Goal: Task Accomplishment & Management: Manage account settings

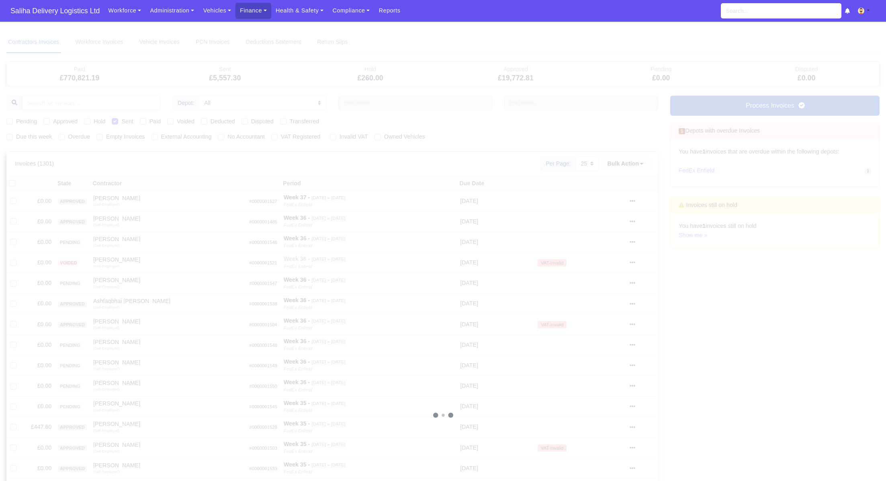
select select "25"
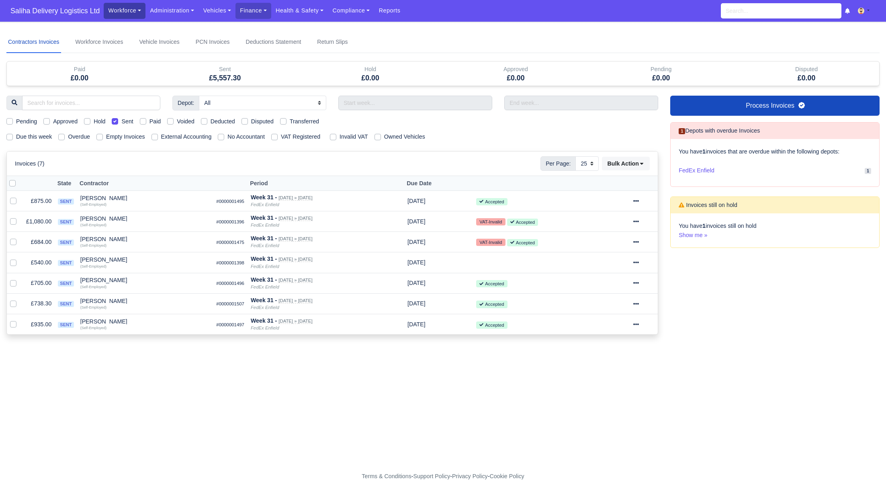
click at [126, 17] on link "Workforce" at bounding box center [125, 11] width 42 height 16
click at [171, 22] on link "Manpower" at bounding box center [139, 28] width 65 height 17
click at [170, 13] on link "Administration" at bounding box center [171, 11] width 53 height 16
click at [168, 61] on link "Management" at bounding box center [181, 61] width 65 height 17
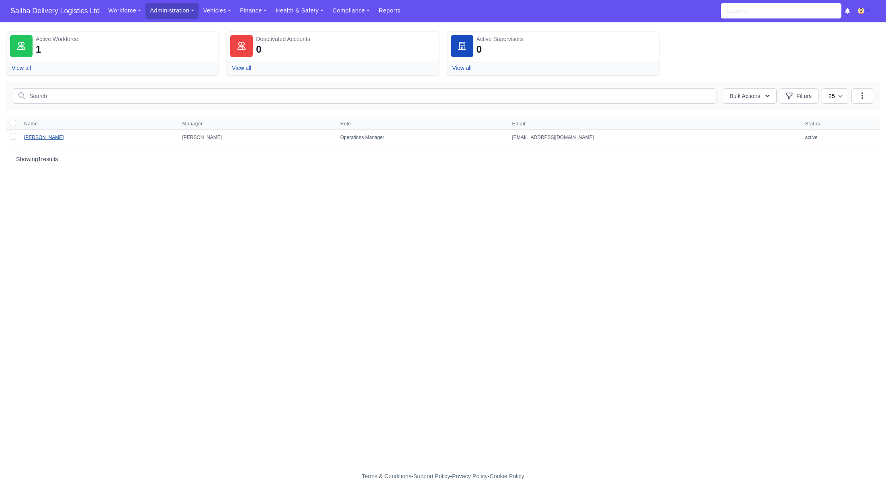
click at [54, 138] on link "[PERSON_NAME]" at bounding box center [44, 138] width 40 height 6
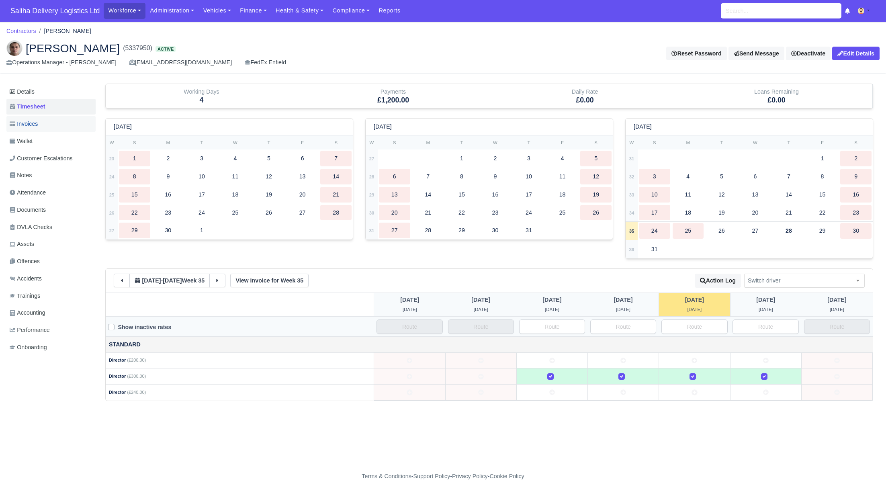
click at [35, 126] on span "Invoices" at bounding box center [24, 123] width 28 height 9
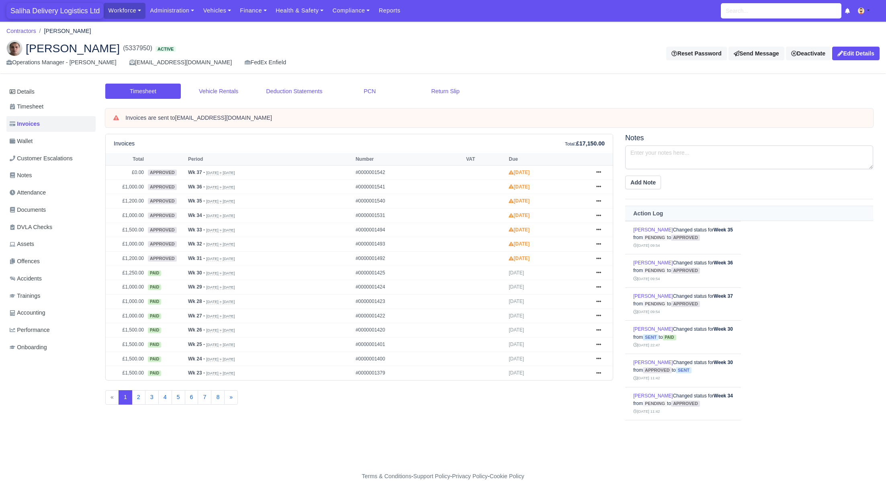
click at [63, 9] on span "Saliha Delivery Logistics Ltd" at bounding box center [54, 11] width 97 height 16
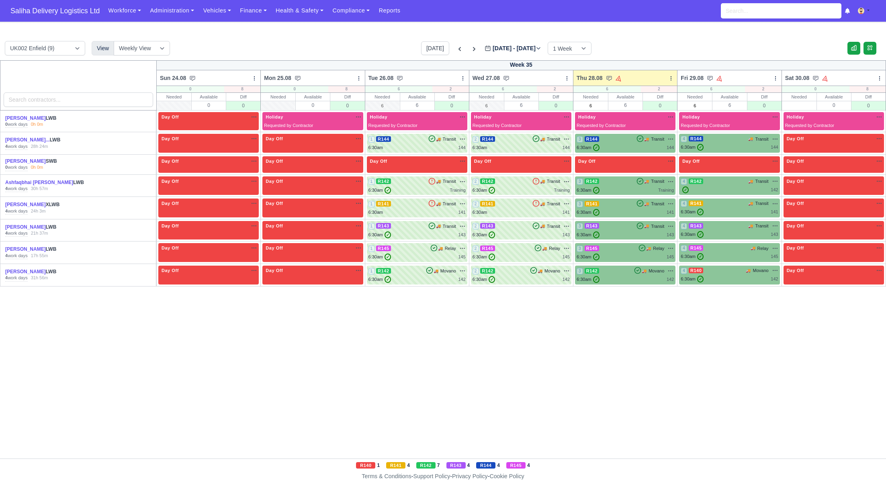
click at [610, 228] on div "3 R143 🚚 Transit" at bounding box center [624, 225] width 97 height 7
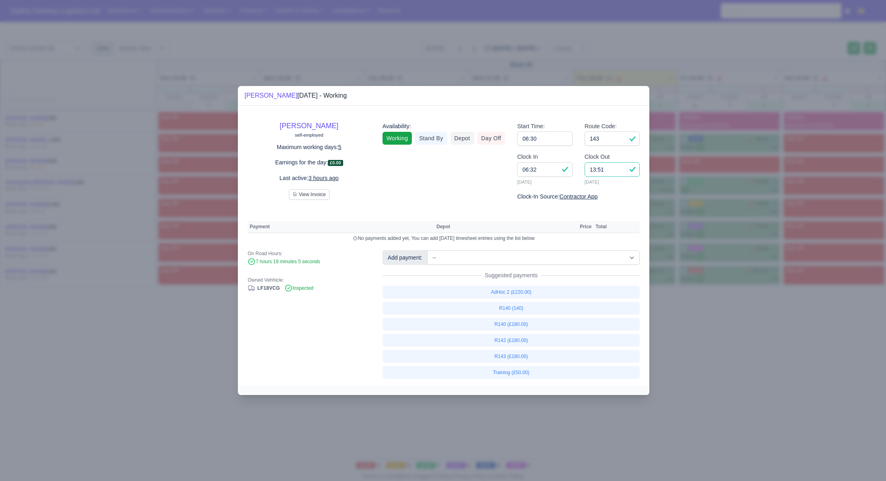
click at [610, 173] on input "13:51" at bounding box center [611, 169] width 55 height 14
type input "13:30"
click at [512, 354] on link "R143 (£180.00)" at bounding box center [510, 356] width 257 height 13
select select "1"
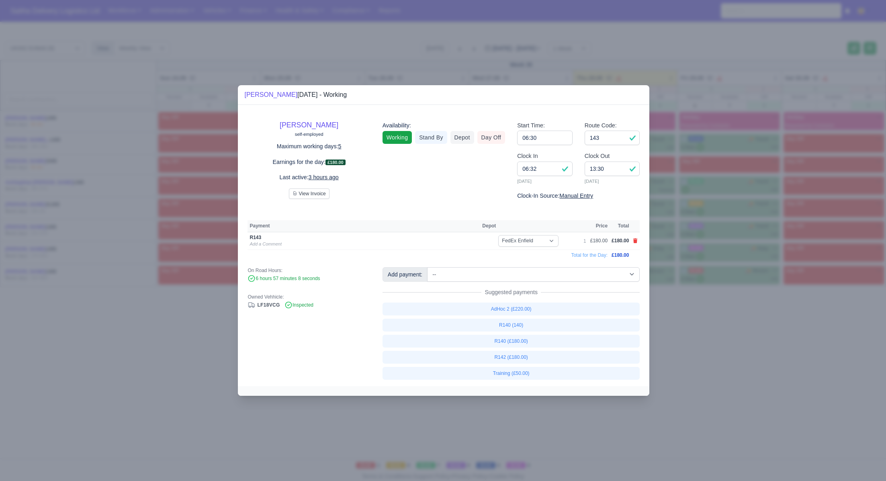
drag, startPoint x: 759, startPoint y: 351, endPoint x: 607, endPoint y: 223, distance: 199.0
click at [758, 350] on div at bounding box center [443, 240] width 886 height 481
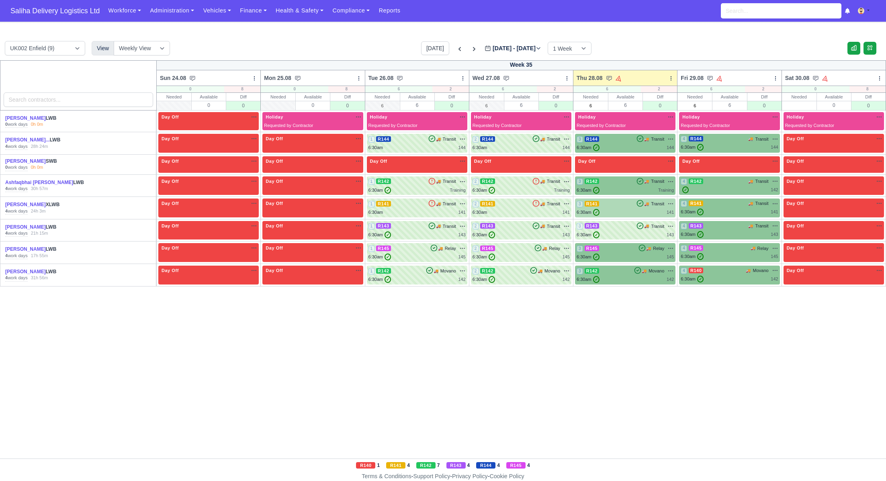
click at [614, 199] on div "3 R141 🚚" at bounding box center [625, 207] width 100 height 19
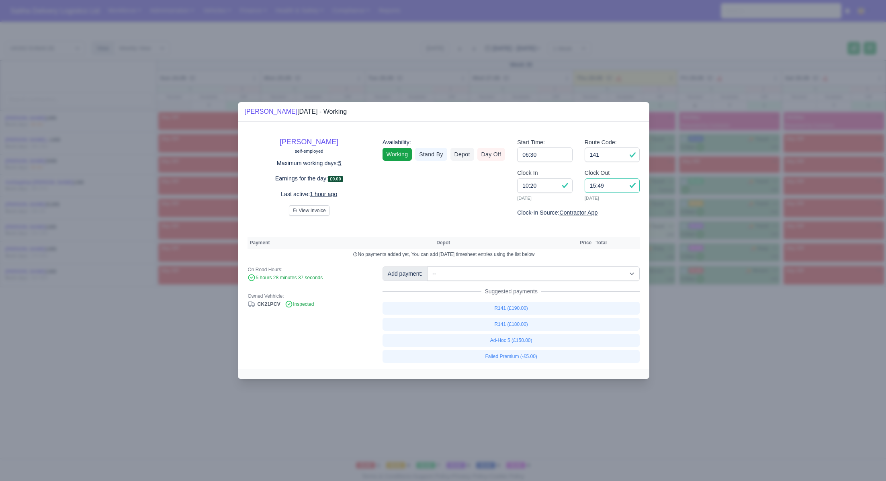
drag, startPoint x: 614, startPoint y: 189, endPoint x: 576, endPoint y: 186, distance: 37.5
click at [576, 186] on div "Clock In 10:20 28/08/2025 Clock Out 15:49 28/08/2025" at bounding box center [578, 188] width 135 height 40
type input "1"
type input "14:30"
click at [607, 157] on input "141" at bounding box center [611, 154] width 55 height 14
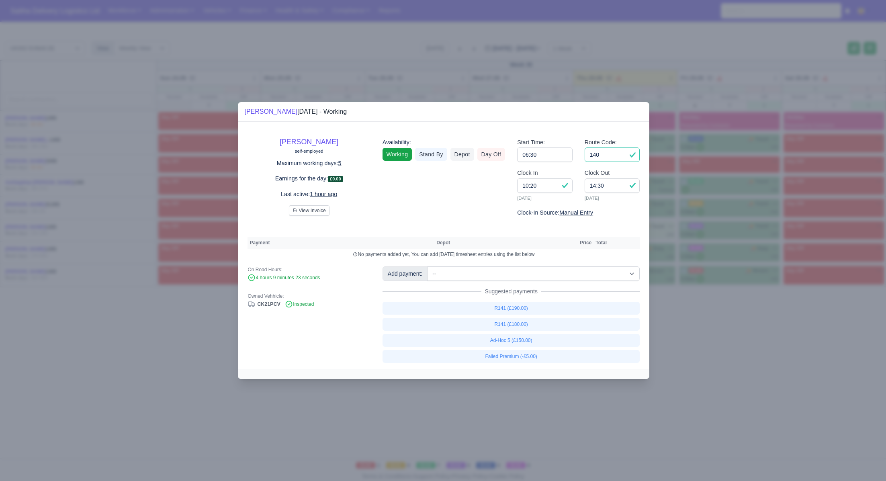
type input "140"
click at [506, 274] on select "-- Ad-Hoc 1 (AD-HO) Ad-Hoc 2 (AD-HO) Ad-Hoc 3 (AD-HO) Ad-Hoc 4 (AD-HO) Ad-Hoc 5…" at bounding box center [533, 273] width 212 height 14
click at [428, 266] on select "-- Ad-Hoc 1 (AD-HO) Ad-Hoc 2 (AD-HO) Ad-Hoc 3 (AD-HO) Ad-Hoc 4 (AD-HO) Ad-Hoc 5…" at bounding box center [533, 273] width 212 height 14
select select "1"
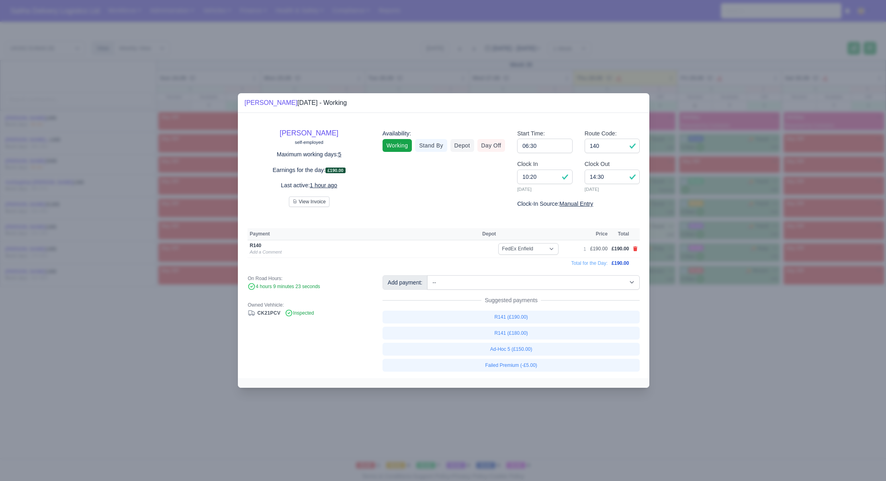
click at [749, 328] on div at bounding box center [443, 240] width 886 height 481
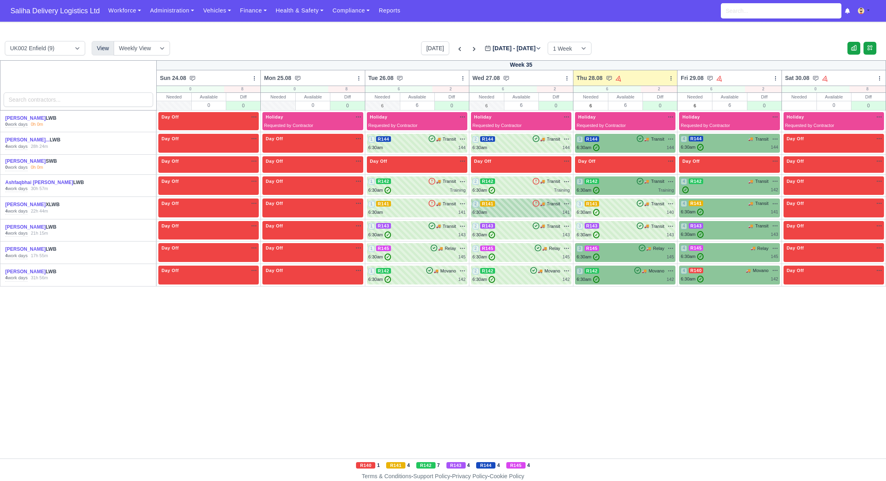
click at [523, 210] on div "6:30am 141" at bounding box center [520, 212] width 97 height 7
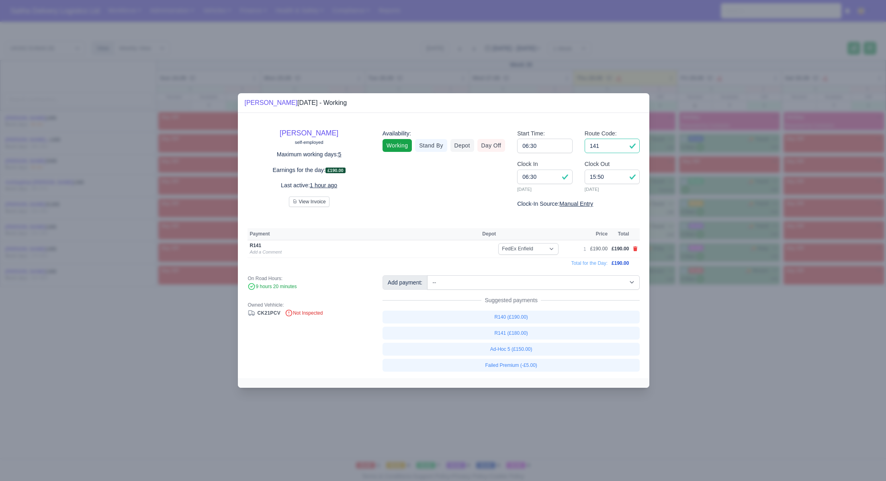
click at [614, 147] on input "141" at bounding box center [611, 146] width 55 height 14
type input "140"
click at [637, 250] on td at bounding box center [635, 249] width 9 height 18
click at [637, 249] on icon at bounding box center [635, 248] width 5 height 5
select select
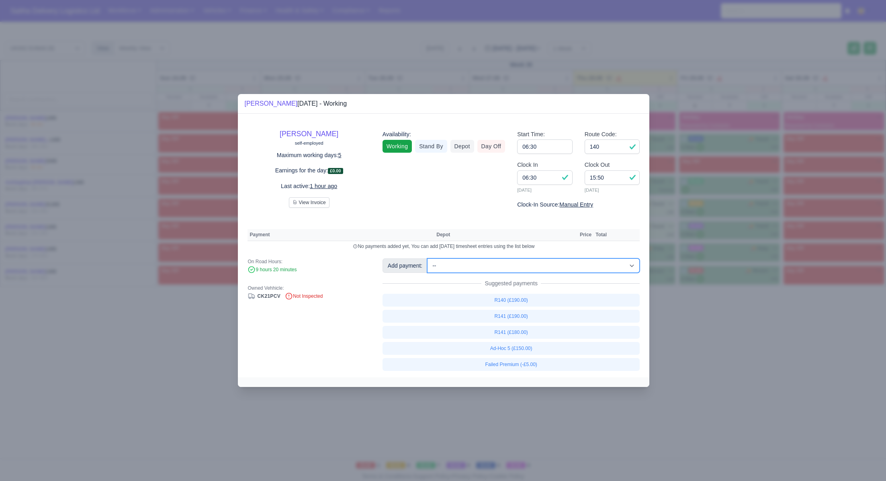
click at [521, 265] on select "-- Ad-Hoc 1 (AD-HO) Ad-Hoc 2 (AD-HO) Ad-Hoc 3 (AD-HO) Ad-Hoc 4 (AD-HO) Ad-Hoc 5…" at bounding box center [533, 265] width 212 height 14
click at [428, 258] on select "-- Ad-Hoc 1 (AD-HO) Ad-Hoc 2 (AD-HO) Ad-Hoc 3 (AD-HO) Ad-Hoc 4 (AD-HO) Ad-Hoc 5…" at bounding box center [533, 265] width 212 height 14
select select "1"
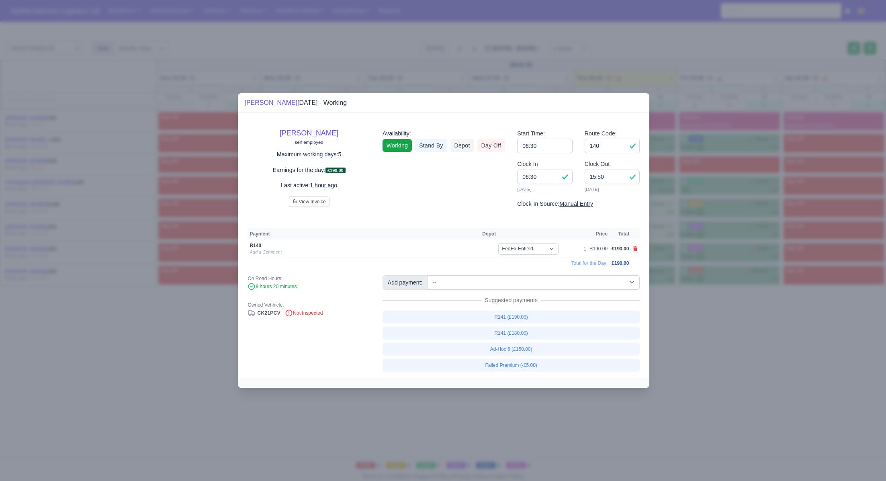
click at [643, 54] on div at bounding box center [443, 240] width 886 height 481
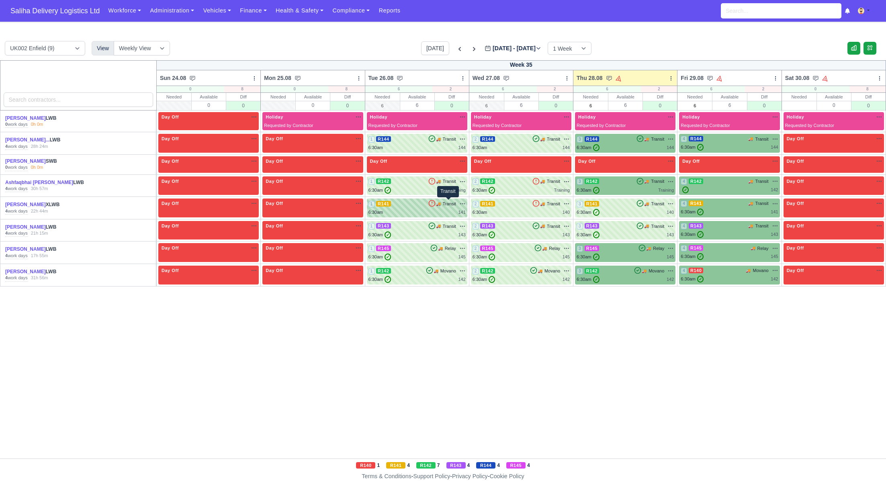
click at [443, 205] on span "Transit" at bounding box center [449, 203] width 13 height 7
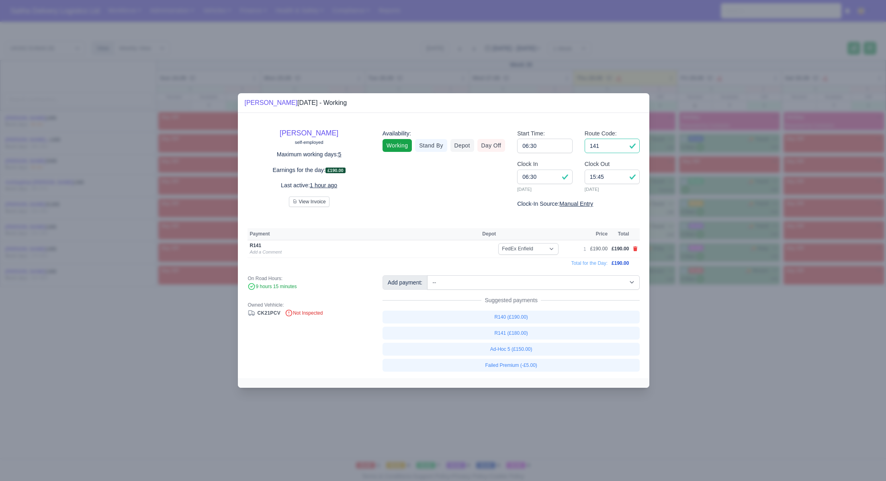
click at [610, 148] on input "141" at bounding box center [611, 146] width 55 height 14
type input "140"
click at [634, 249] on icon at bounding box center [635, 248] width 4 height 5
select select
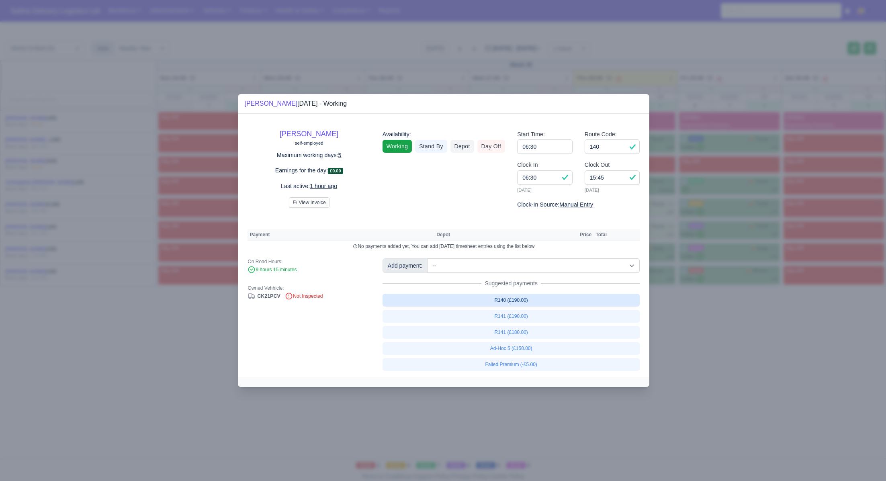
click at [508, 298] on link "R140 (£190.00)" at bounding box center [510, 300] width 257 height 13
select select "1"
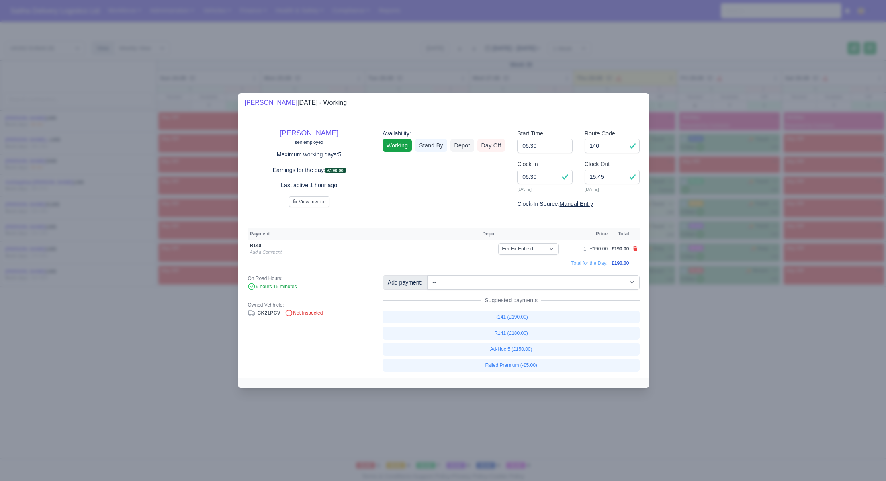
drag, startPoint x: 728, startPoint y: 335, endPoint x: 722, endPoint y: 327, distance: 9.2
click at [728, 335] on div at bounding box center [443, 240] width 886 height 481
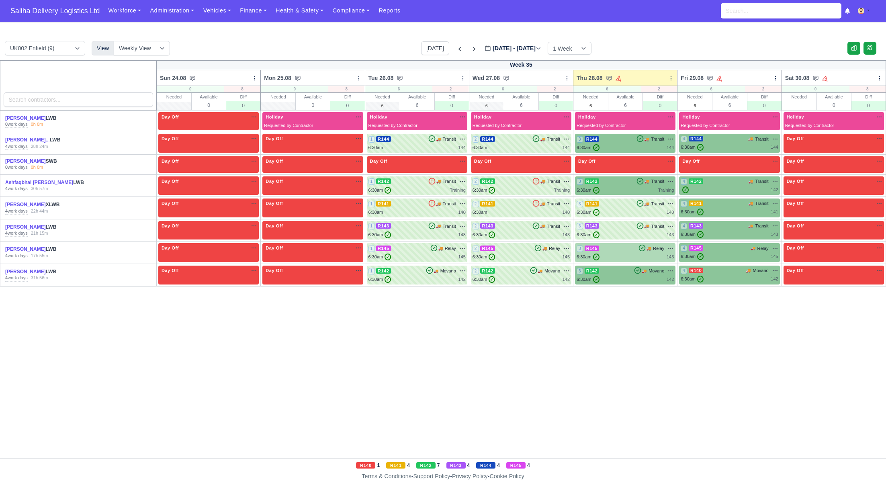
click at [630, 249] on div "3 R145 🚚 Relay" at bounding box center [624, 248] width 97 height 7
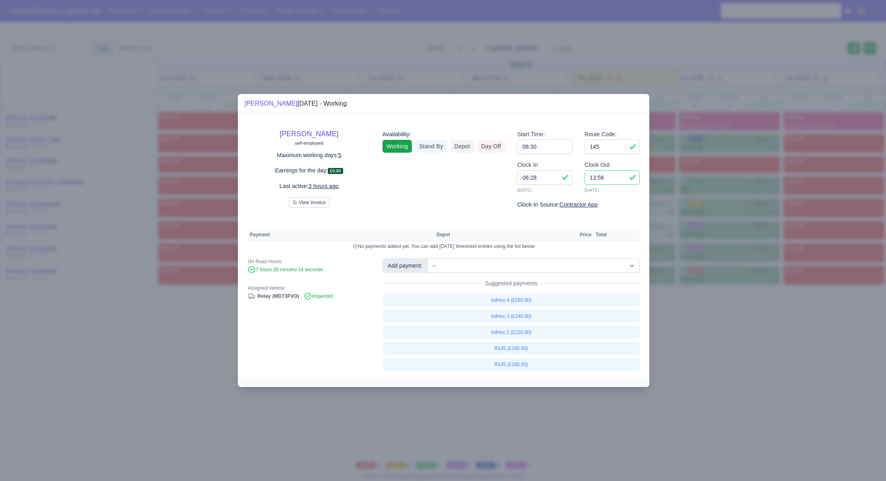
click at [609, 177] on input "13:56" at bounding box center [611, 177] width 55 height 14
click at [525, 334] on link "AdHoc 2 (£220.00)" at bounding box center [510, 332] width 257 height 13
select select "1"
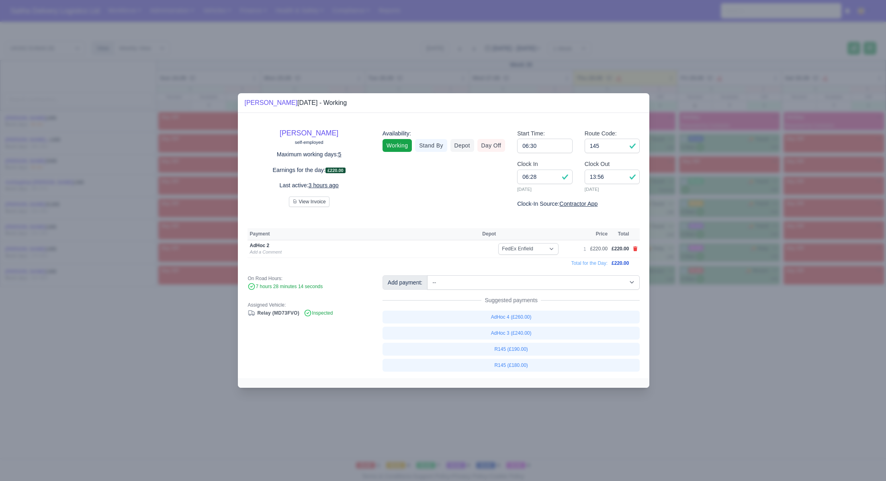
drag, startPoint x: 733, startPoint y: 334, endPoint x: 724, endPoint y: 335, distance: 9.3
click at [733, 334] on div at bounding box center [443, 240] width 886 height 481
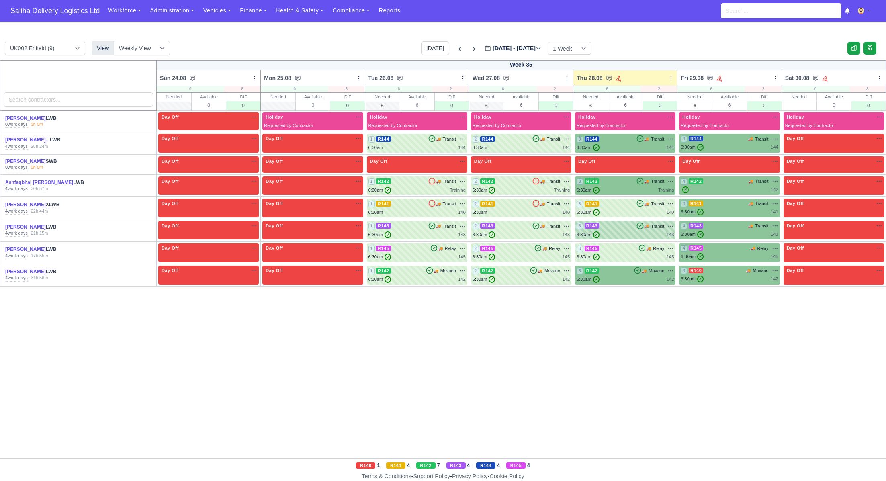
click at [621, 225] on div "3 R143 🚚 Transit" at bounding box center [624, 225] width 97 height 7
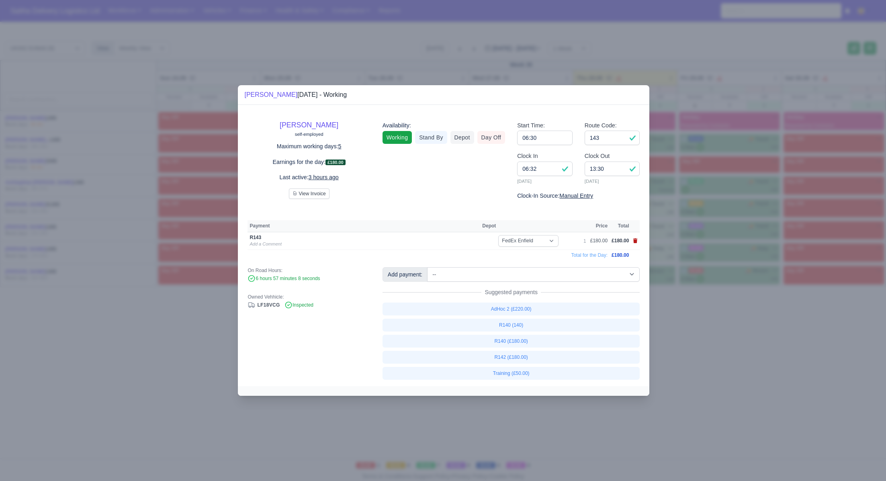
click at [637, 240] on td at bounding box center [635, 241] width 9 height 18
click at [636, 240] on icon at bounding box center [635, 240] width 4 height 5
select select
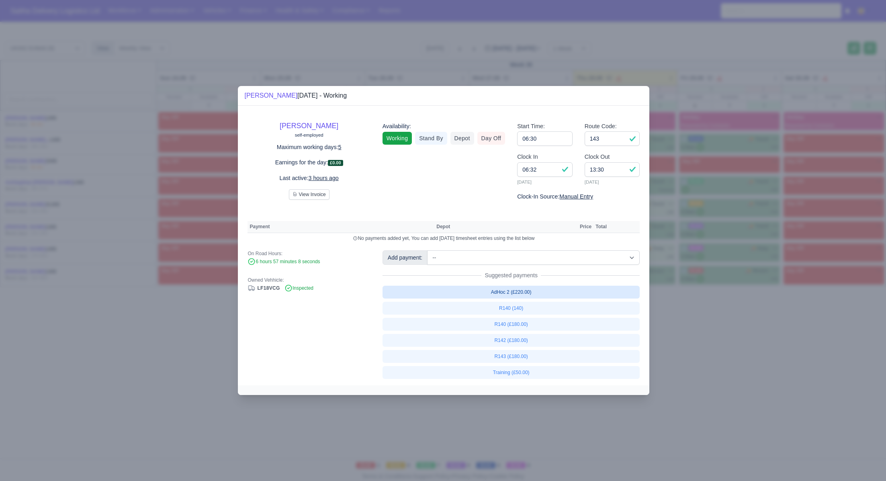
click at [521, 292] on link "AdHoc 2 (£220.00)" at bounding box center [510, 292] width 257 height 13
select select "1"
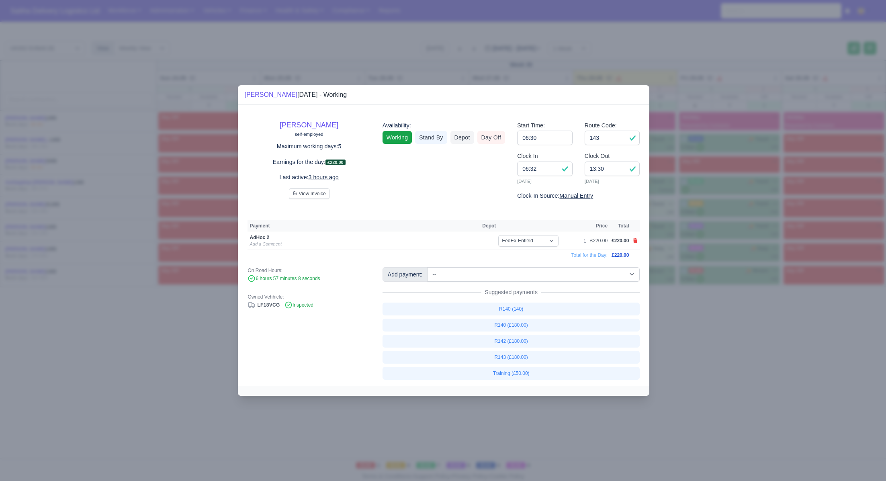
click at [816, 342] on div at bounding box center [443, 240] width 886 height 481
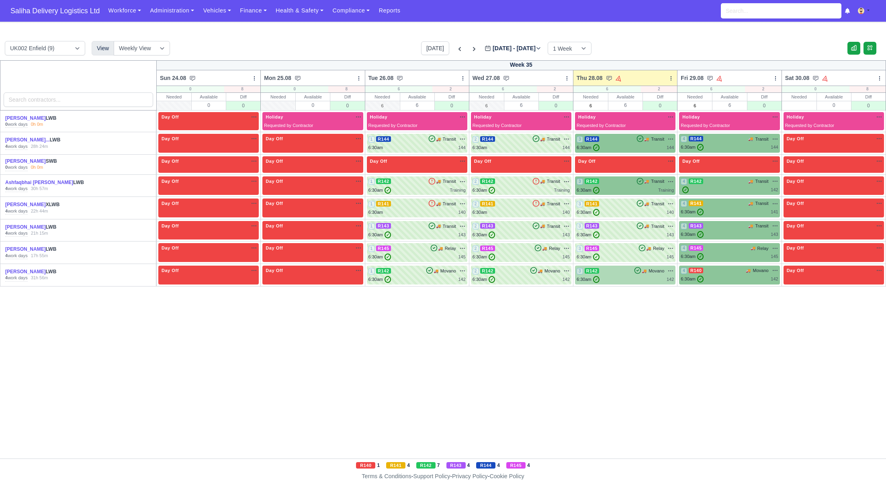
click at [608, 278] on div "6:30am ✓ 142" at bounding box center [624, 279] width 97 height 7
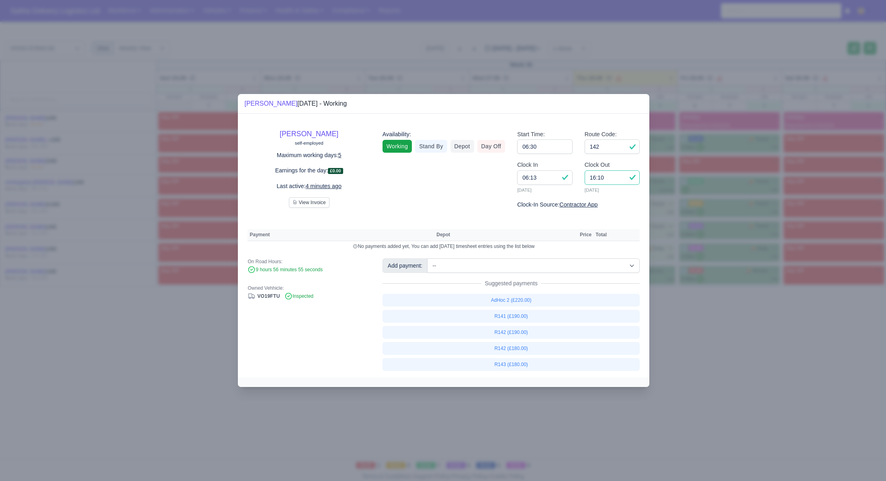
click at [608, 181] on input "16:10" at bounding box center [611, 177] width 55 height 14
type input "16:00"
click at [525, 296] on link "AdHoc 2 (£220.00)" at bounding box center [510, 300] width 257 height 13
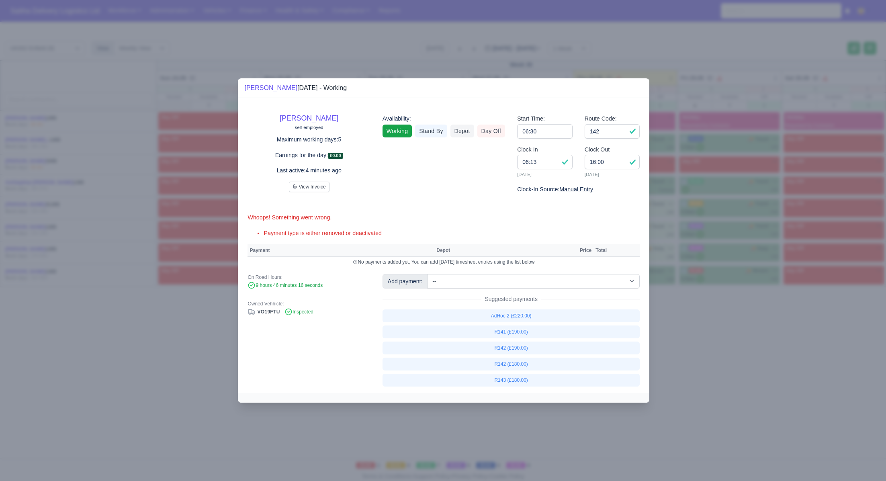
click at [719, 359] on div at bounding box center [443, 240] width 886 height 481
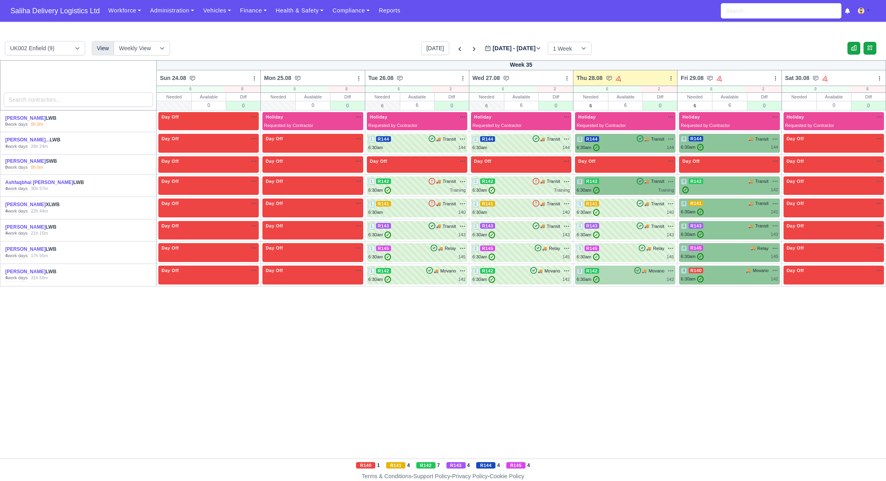
click at [627, 282] on div "3 R142 🚚" at bounding box center [625, 274] width 100 height 19
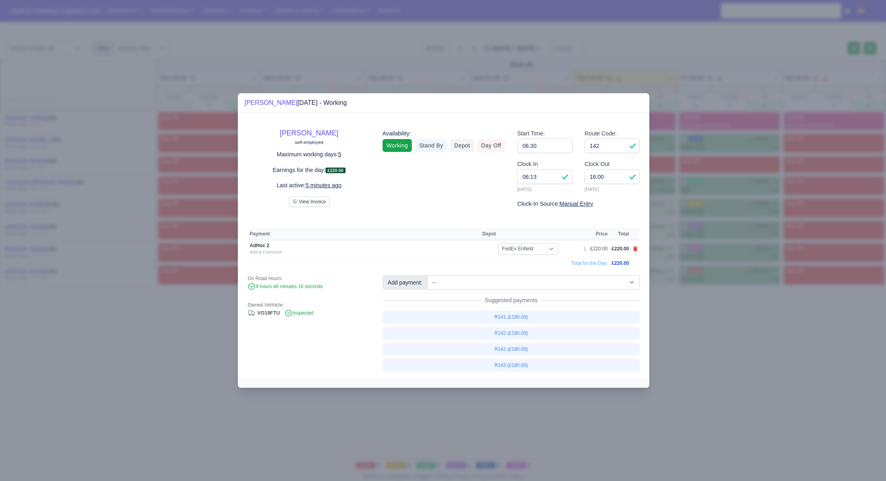
click at [761, 361] on div at bounding box center [443, 240] width 886 height 481
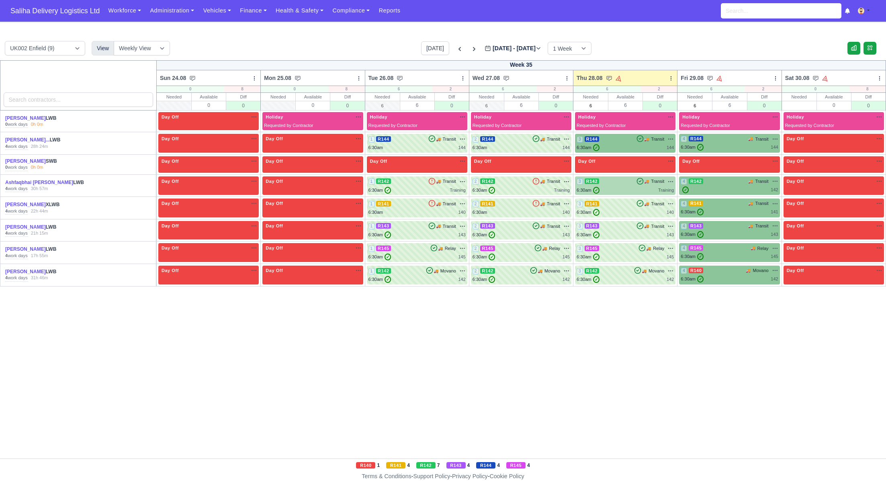
click at [612, 187] on div "6:30am ✓ Training" at bounding box center [624, 190] width 97 height 7
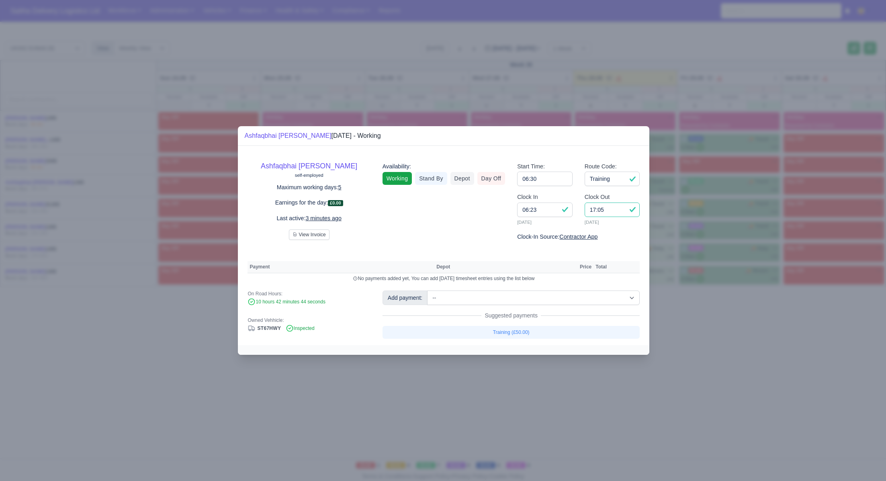
drag, startPoint x: 612, startPoint y: 211, endPoint x: 580, endPoint y: 207, distance: 32.0
click at [580, 207] on div "Clock Out 17:05 28/08/2025" at bounding box center [611, 212] width 67 height 40
type input "16:00"
click at [501, 331] on link "Training (£50.00)" at bounding box center [510, 332] width 257 height 13
select select "1"
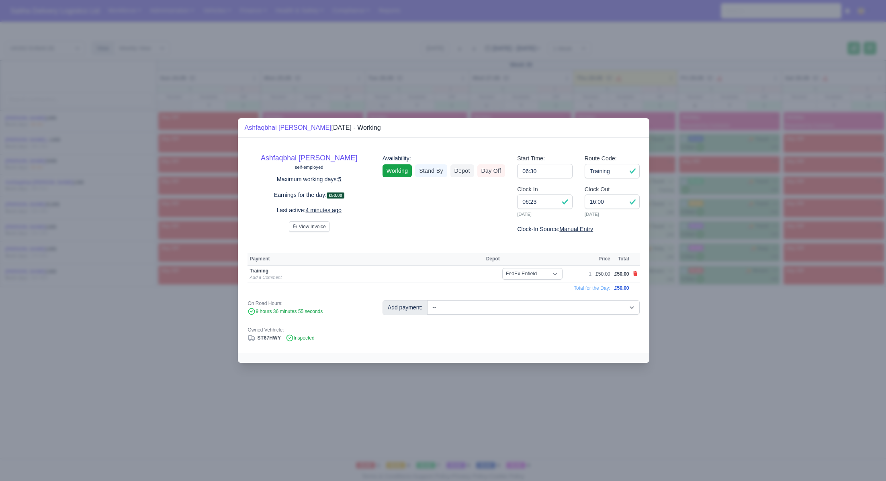
click at [827, 342] on div at bounding box center [443, 240] width 886 height 481
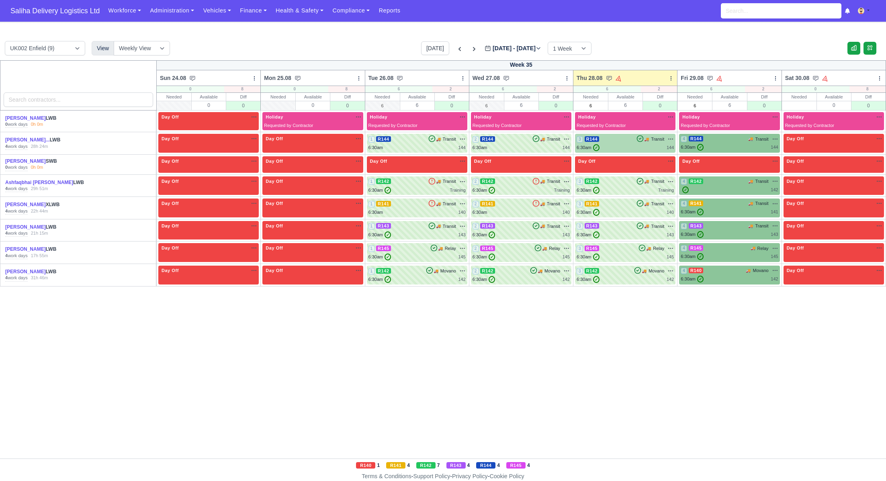
click at [621, 139] on div "3 R144 🚚 Transit" at bounding box center [624, 138] width 97 height 7
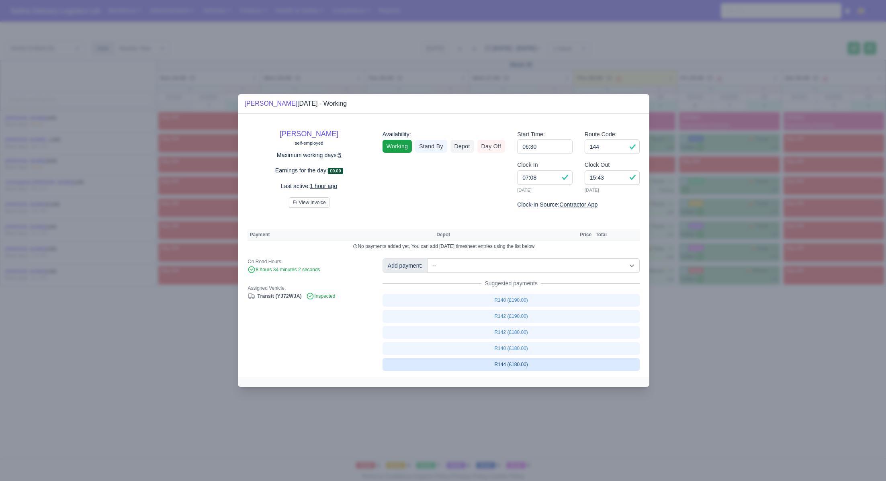
click at [517, 362] on link "R144 (£180.00)" at bounding box center [510, 364] width 257 height 13
select select "1"
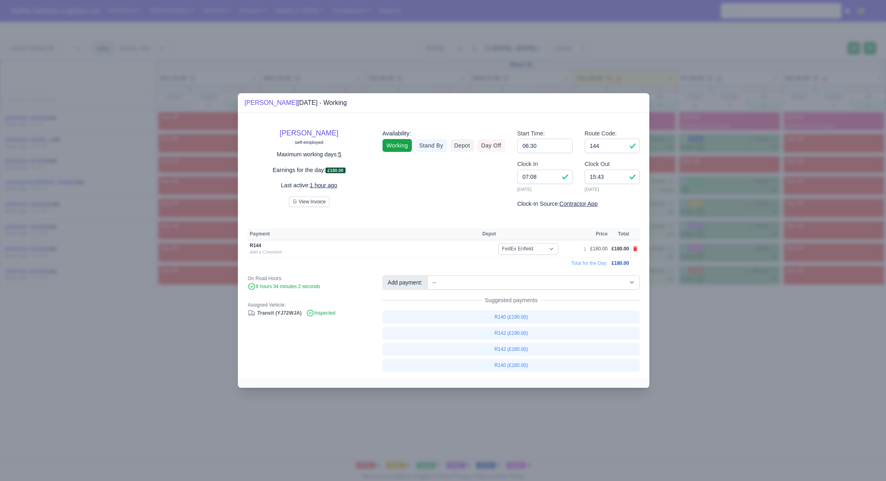
click at [727, 362] on div at bounding box center [443, 240] width 886 height 481
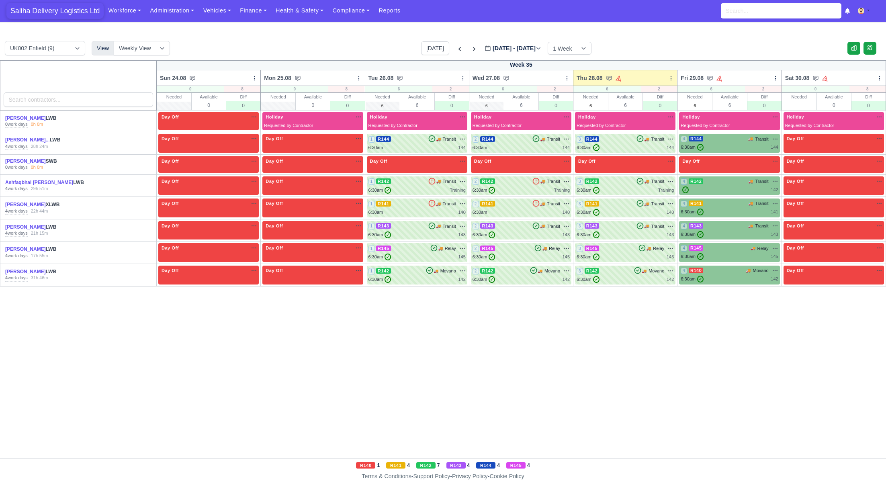
click at [51, 8] on span "Saliha Delivery Logistics Ltd" at bounding box center [54, 11] width 97 height 16
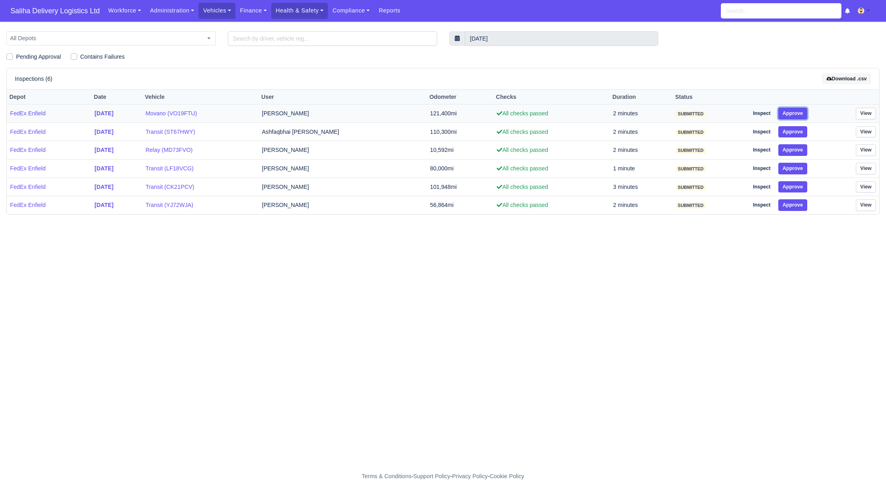
drag, startPoint x: 0, startPoint y: 0, endPoint x: 788, endPoint y: 120, distance: 797.1
click at [788, 115] on button "Approve" at bounding box center [792, 114] width 29 height 12
drag, startPoint x: 790, startPoint y: 138, endPoint x: 790, endPoint y: 143, distance: 5.7
click at [790, 139] on td "Inspect Approve" at bounding box center [785, 131] width 80 height 18
drag, startPoint x: 791, startPoint y: 149, endPoint x: 792, endPoint y: 156, distance: 6.9
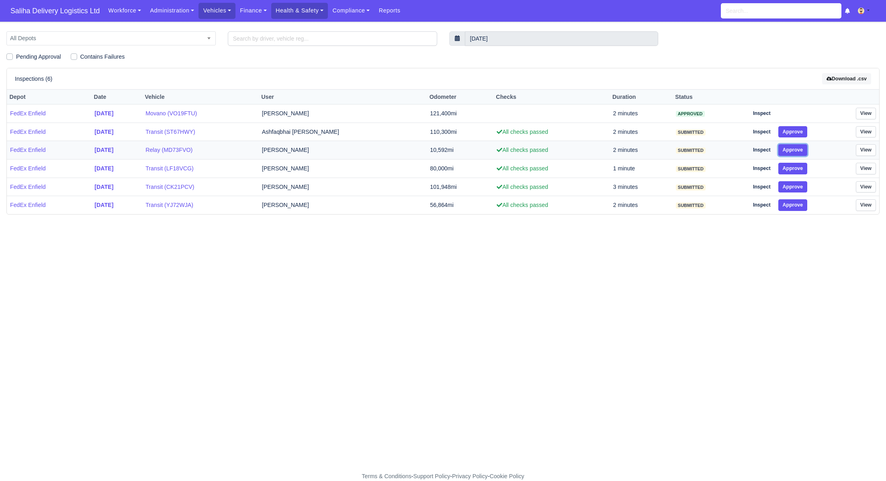
click at [791, 153] on button "Approve" at bounding box center [792, 150] width 29 height 12
drag, startPoint x: 792, startPoint y: 161, endPoint x: 794, endPoint y: 171, distance: 10.3
click at [793, 165] on td "Inspect Approve" at bounding box center [785, 168] width 80 height 18
drag, startPoint x: 795, startPoint y: 167, endPoint x: 794, endPoint y: 172, distance: 5.3
click at [795, 167] on button "Approve" at bounding box center [792, 169] width 29 height 12
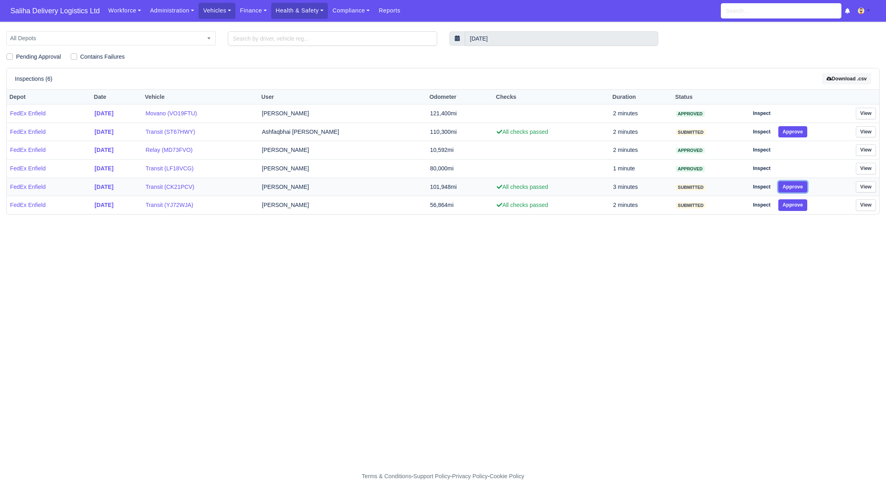
drag, startPoint x: 793, startPoint y: 181, endPoint x: 793, endPoint y: 193, distance: 12.1
click at [793, 188] on button "Approve" at bounding box center [792, 187] width 29 height 12
click at [793, 204] on button "Approve" at bounding box center [792, 205] width 29 height 12
click at [792, 129] on button "Approve" at bounding box center [792, 132] width 29 height 12
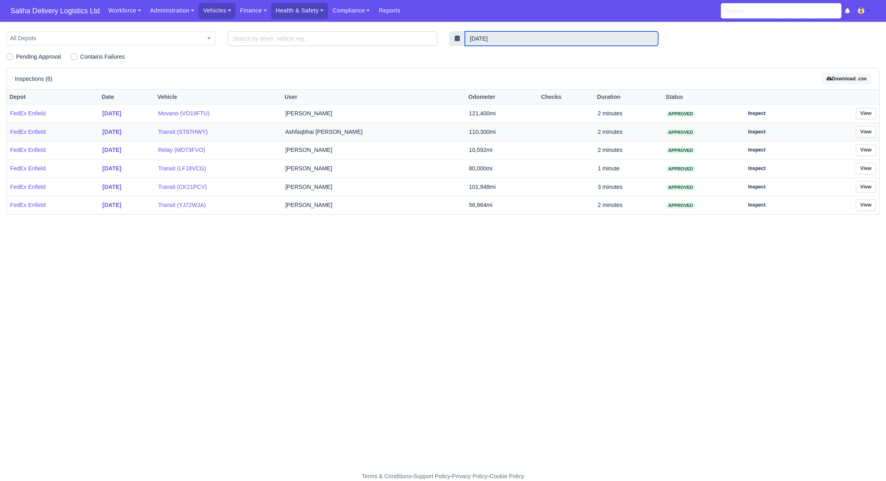
click at [557, 40] on input "28 August 2025" at bounding box center [562, 38] width 194 height 14
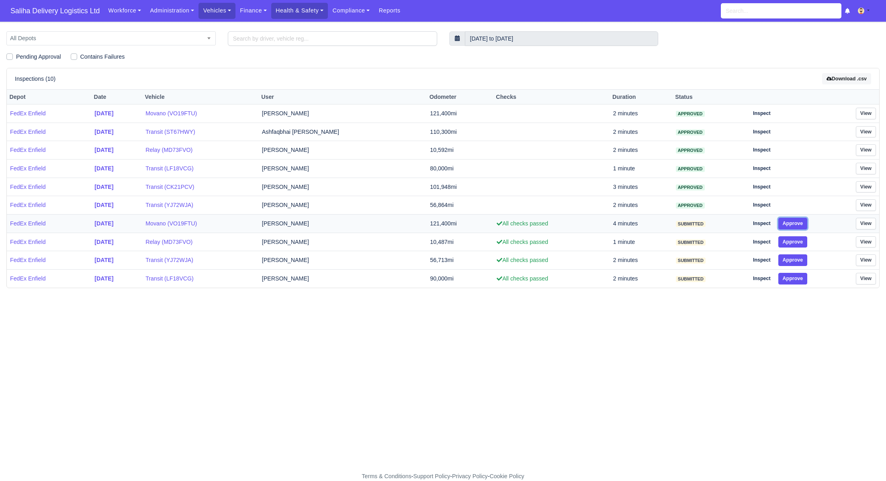
drag, startPoint x: 803, startPoint y: 218, endPoint x: 802, endPoint y: 224, distance: 5.6
click at [802, 220] on button "Approve" at bounding box center [792, 224] width 29 height 12
click at [800, 245] on td "Inspect Approve" at bounding box center [785, 242] width 80 height 18
drag, startPoint x: 802, startPoint y: 257, endPoint x: 800, endPoint y: 273, distance: 15.4
click at [802, 259] on button "Approve" at bounding box center [792, 260] width 29 height 12
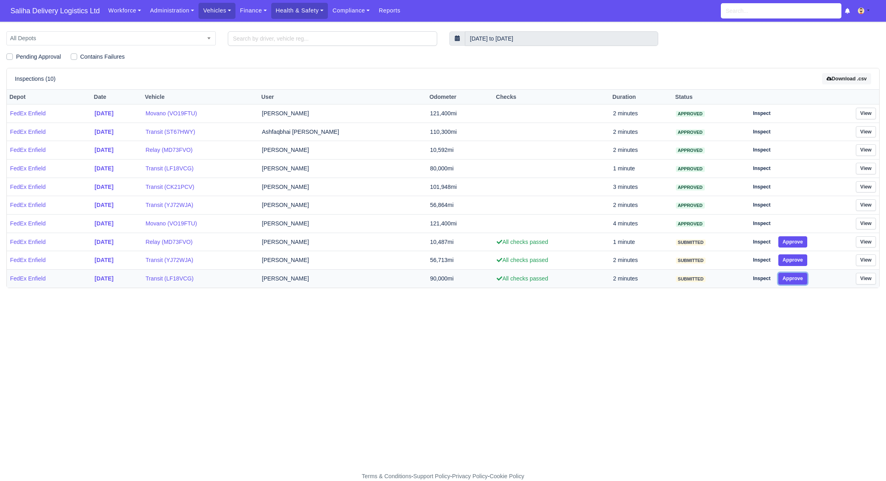
click at [800, 273] on button "Approve" at bounding box center [792, 279] width 29 height 12
click at [800, 239] on button "Approve" at bounding box center [792, 242] width 29 height 12
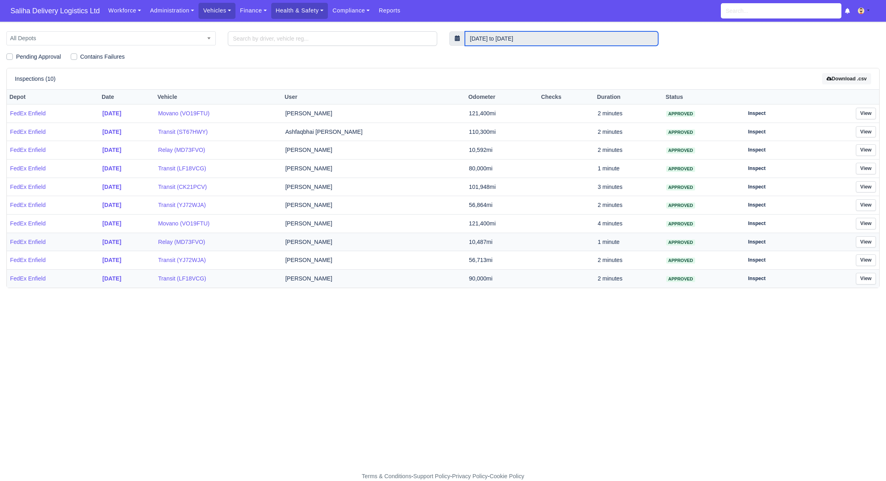
click at [520, 39] on input "27 August 2025 to 28 August 2025" at bounding box center [562, 38] width 194 height 14
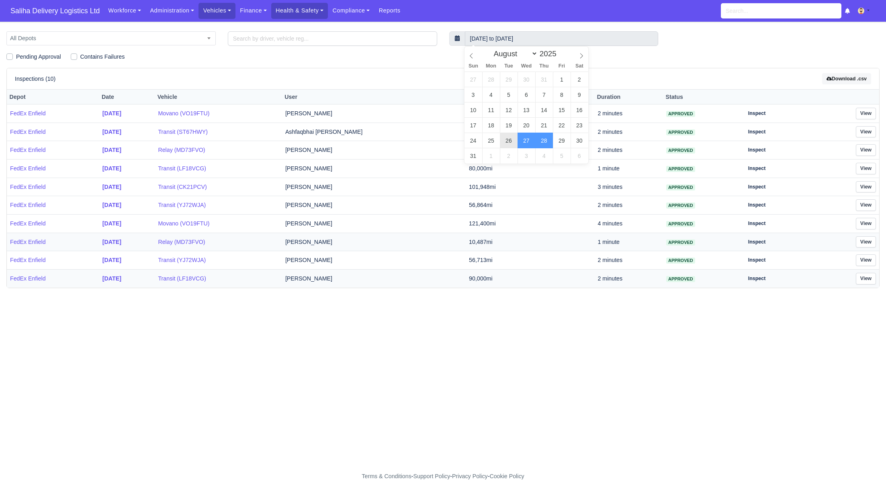
type input "26 August 2025"
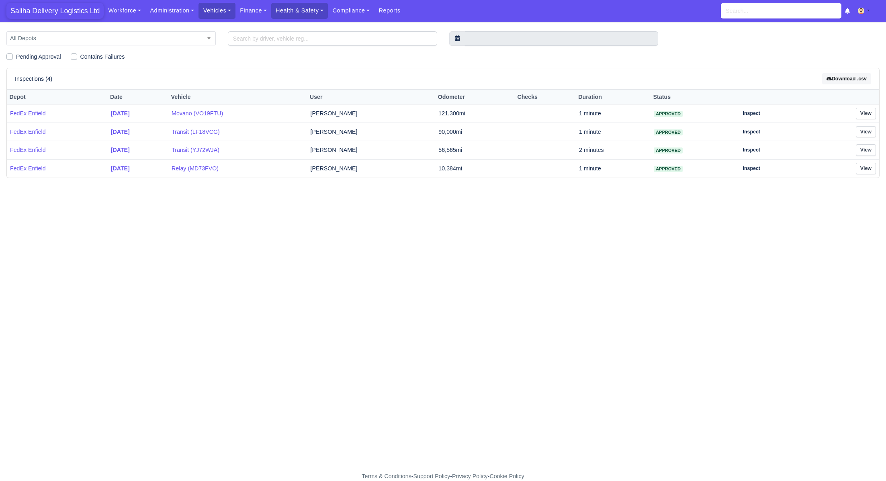
click at [56, 13] on span "Saliha Delivery Logistics Ltd" at bounding box center [54, 11] width 97 height 16
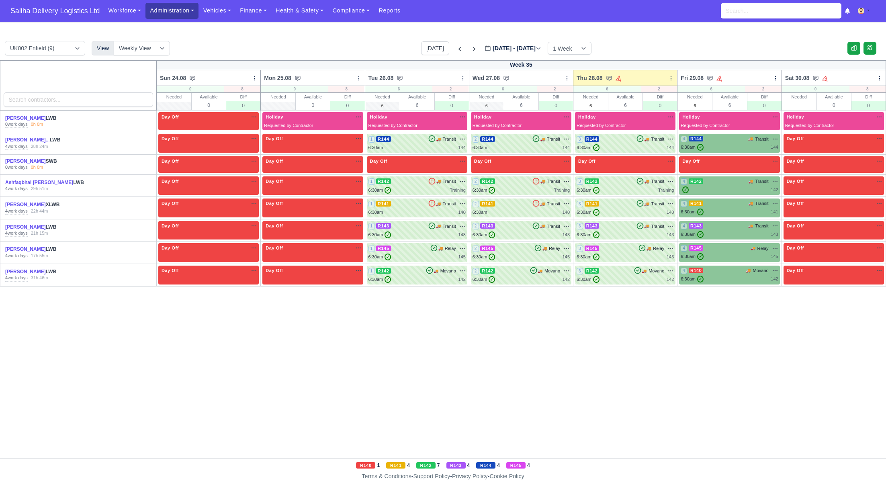
click at [161, 13] on link "Administration" at bounding box center [171, 11] width 53 height 16
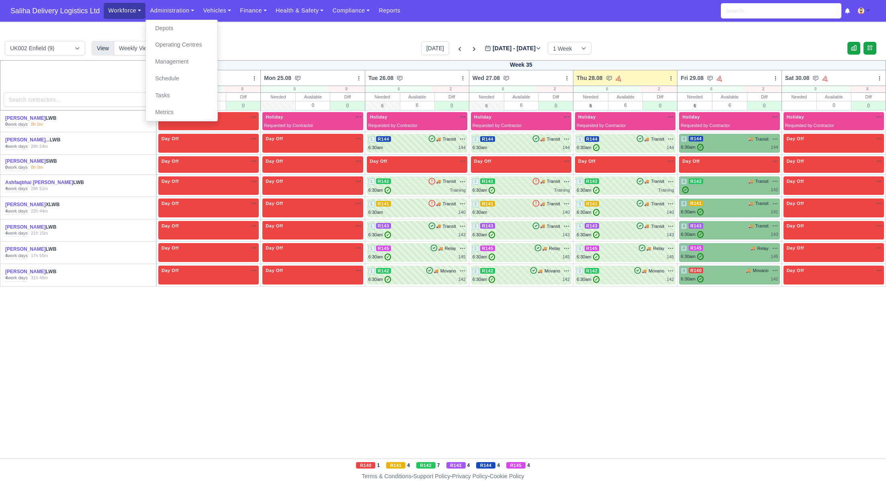
click at [132, 12] on link "Workforce" at bounding box center [125, 11] width 42 height 16
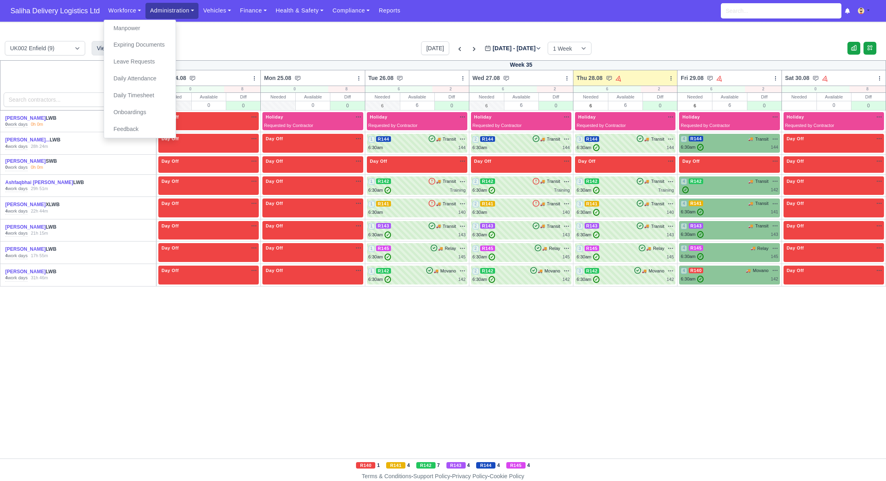
click at [190, 11] on link "Administration" at bounding box center [171, 11] width 53 height 16
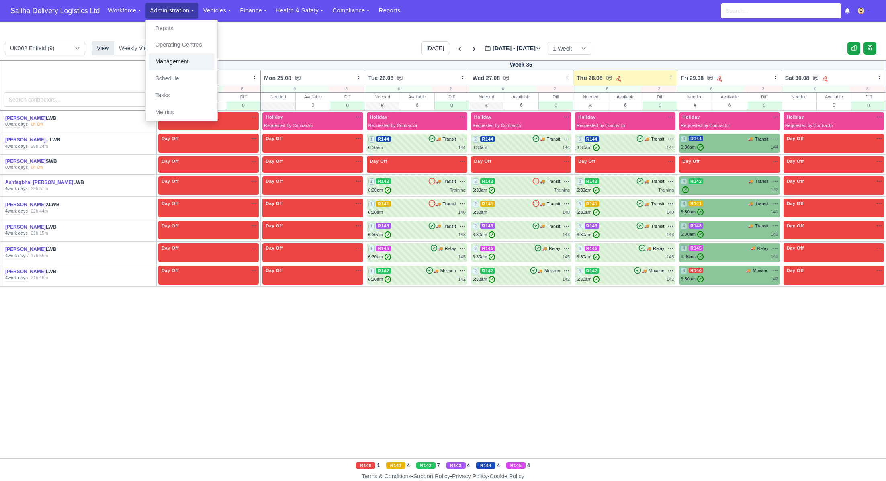
click at [178, 62] on link "Management" at bounding box center [181, 61] width 65 height 17
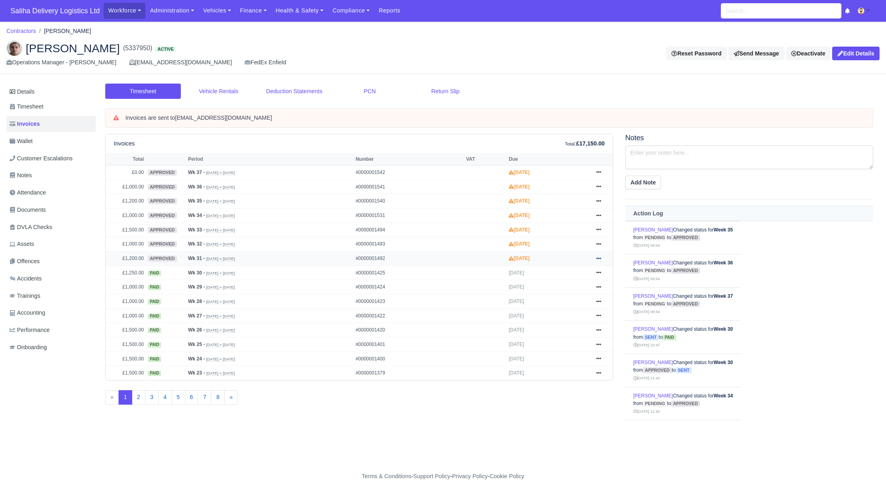
click at [599, 257] on icon at bounding box center [598, 258] width 5 height 5
click at [568, 287] on link "Send" at bounding box center [567, 290] width 71 height 17
click at [600, 258] on icon at bounding box center [598, 258] width 5 height 5
click at [561, 290] on link "Send" at bounding box center [567, 290] width 71 height 17
click at [57, 11] on span "Saliha Delivery Logistics Ltd" at bounding box center [54, 11] width 97 height 16
